Goal: Navigation & Orientation: Find specific page/section

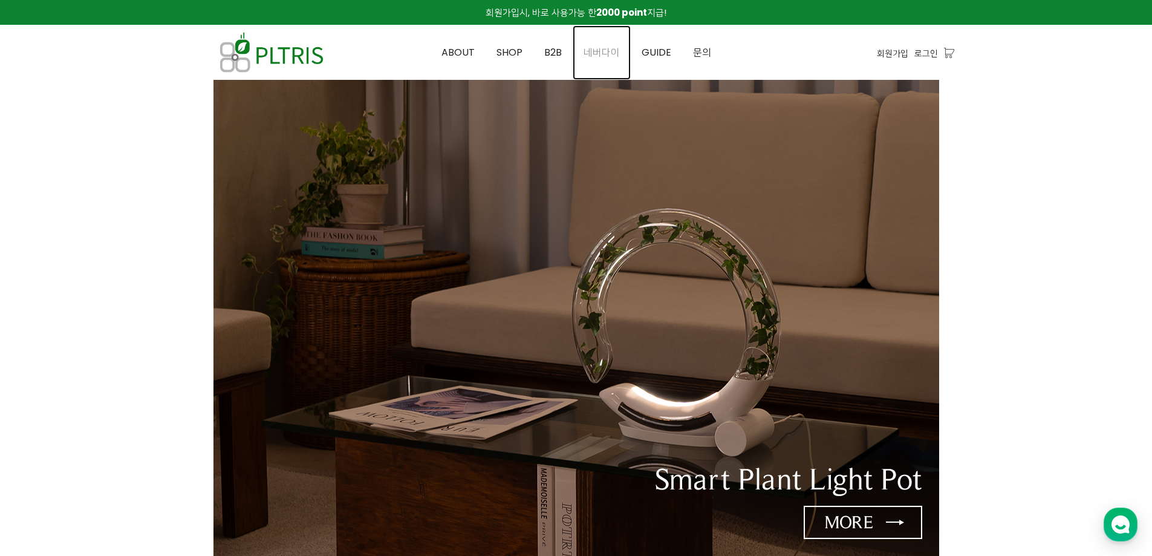
click at [619, 47] on span "네버다이" at bounding box center [602, 52] width 36 height 14
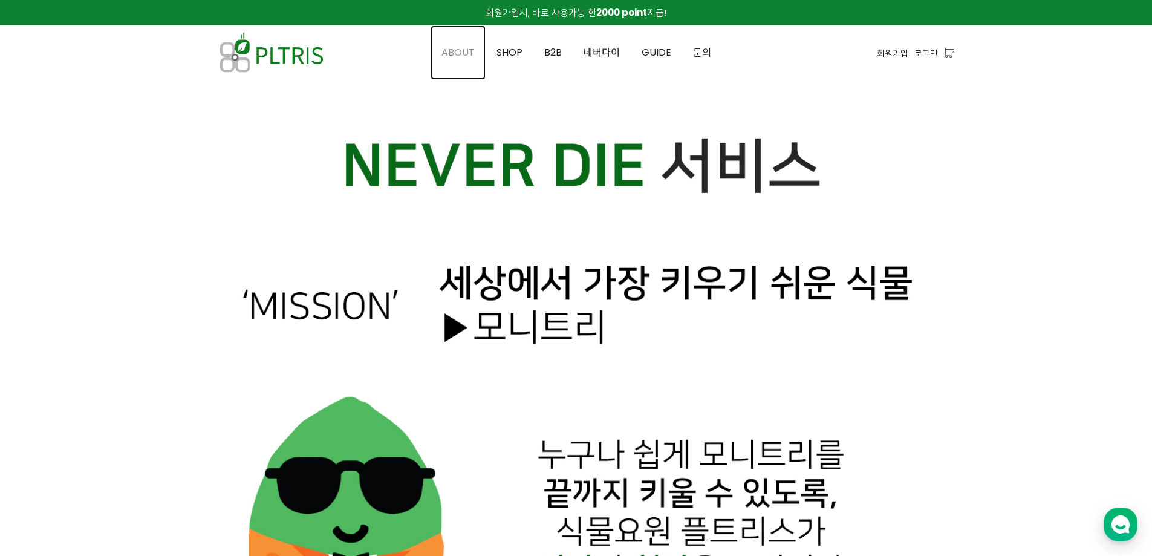
click at [461, 48] on span "ABOUT" at bounding box center [457, 52] width 33 height 14
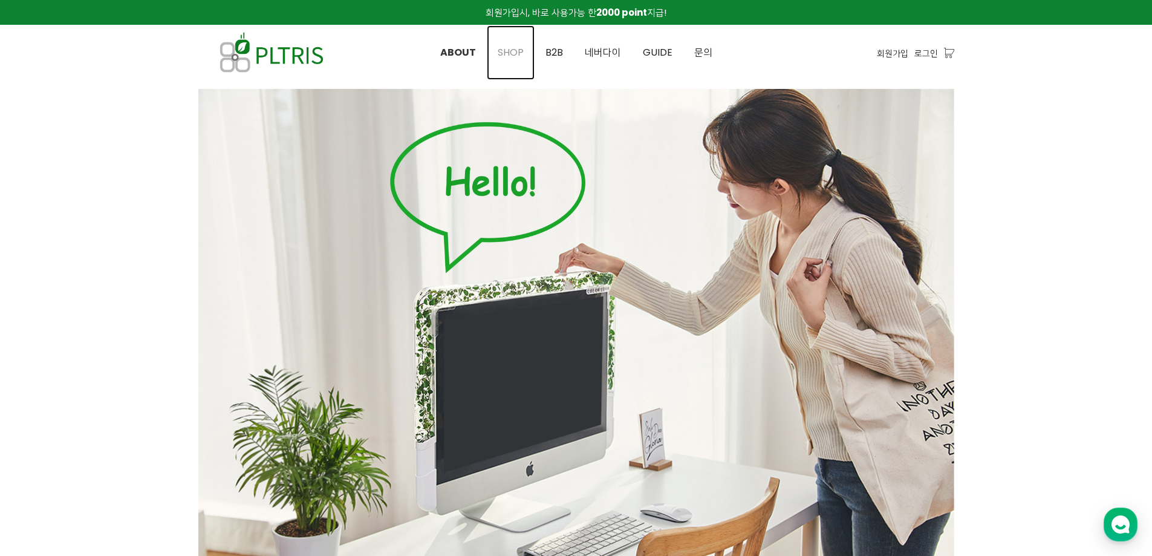
click at [512, 51] on span "SHOP" at bounding box center [511, 52] width 26 height 14
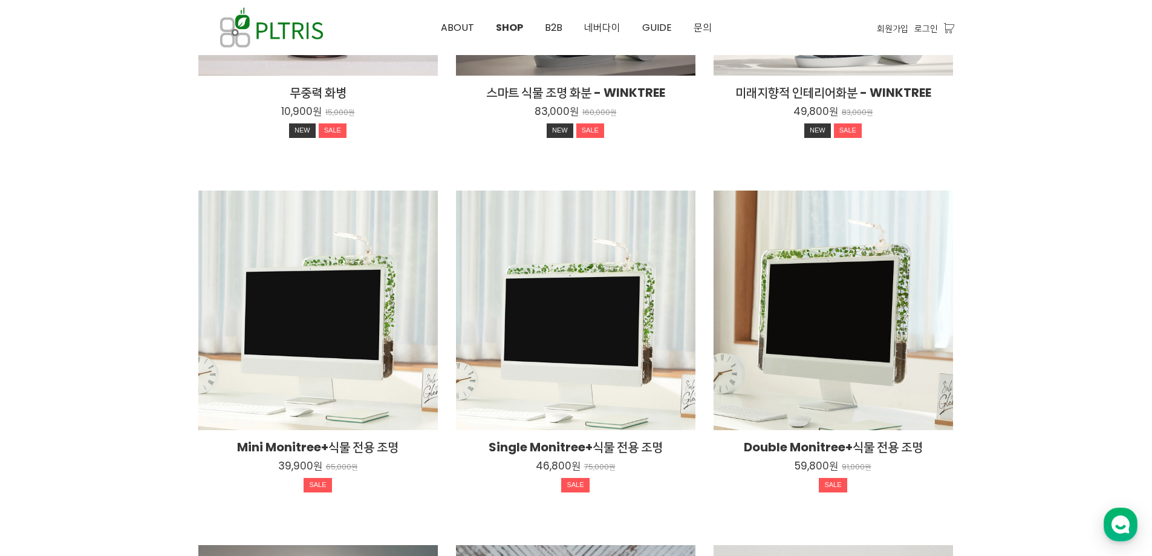
scroll to position [363, 0]
